Goal: Transaction & Acquisition: Purchase product/service

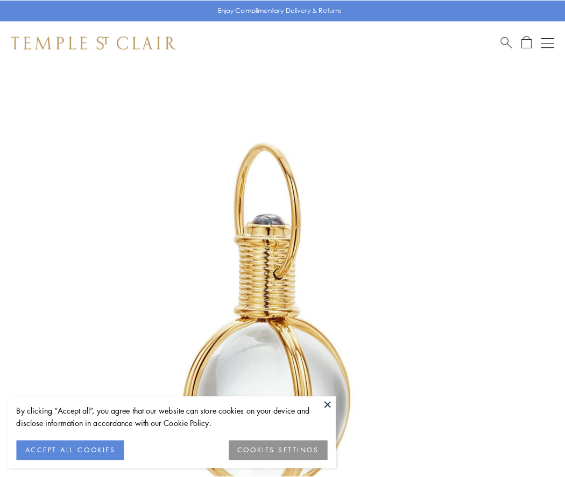
scroll to position [281, 0]
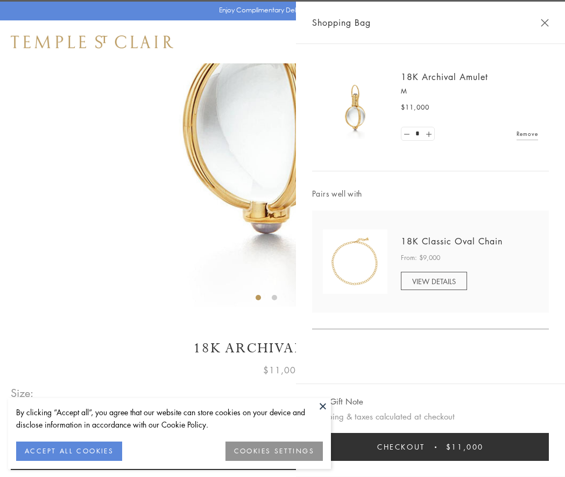
click at [430, 447] on button "Checkout $11,000" at bounding box center [430, 447] width 237 height 28
